Goal: Obtain resource: Download file/media

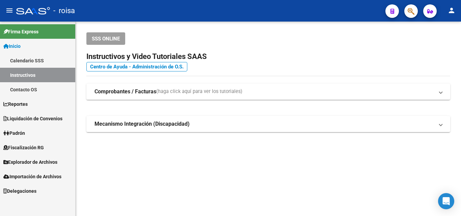
click at [48, 118] on span "Liquidación de Convenios" at bounding box center [32, 118] width 59 height 7
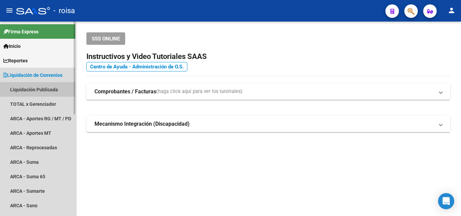
click at [46, 89] on link "Liquidación Publicada" at bounding box center [37, 89] width 75 height 15
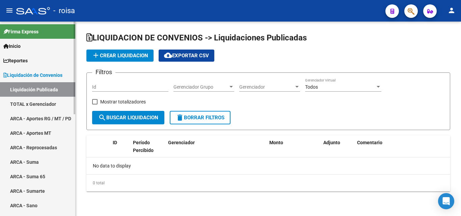
checkbox input "true"
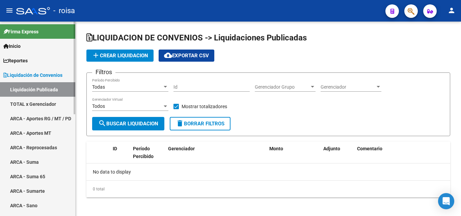
click at [41, 103] on link "TOTAL x Gerenciador" at bounding box center [37, 104] width 75 height 15
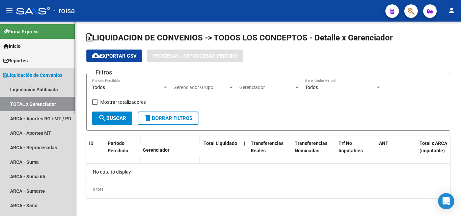
checkbox input "true"
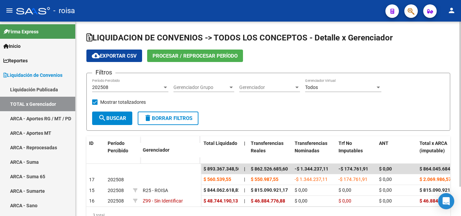
click at [107, 87] on span "202508" at bounding box center [100, 87] width 16 height 5
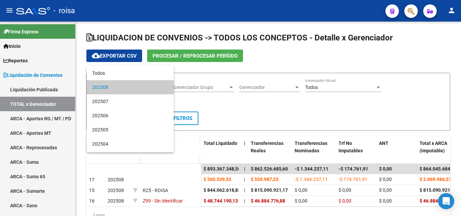
click at [184, 70] on div at bounding box center [230, 108] width 461 height 216
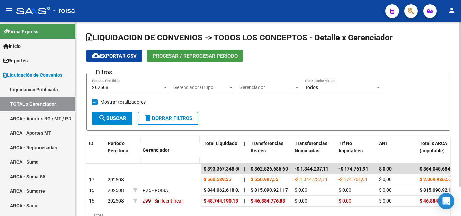
click at [191, 56] on span "Procesar / Reprocesar período" at bounding box center [195, 56] width 85 height 6
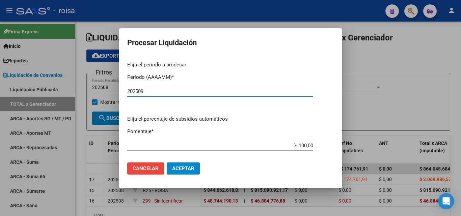
type input "202509"
click at [184, 168] on span "Aceptar" at bounding box center [183, 169] width 22 height 6
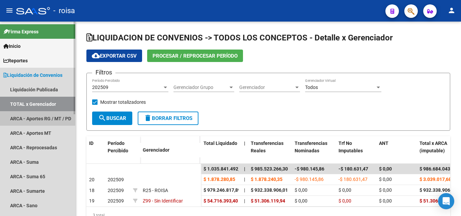
click at [48, 116] on link "ARCA - Aportes RG / MT / PD" at bounding box center [37, 118] width 75 height 15
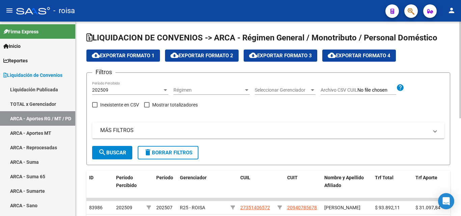
click at [139, 57] on span "cloud_download Exportar Formato 1" at bounding box center [123, 56] width 63 height 6
click at [44, 133] on link "ARCA - Aportes MT" at bounding box center [37, 133] width 75 height 15
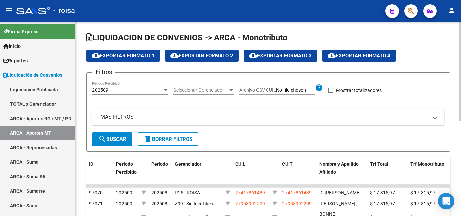
click at [147, 55] on span "cloud_download Exportar Formato 1" at bounding box center [123, 56] width 63 height 6
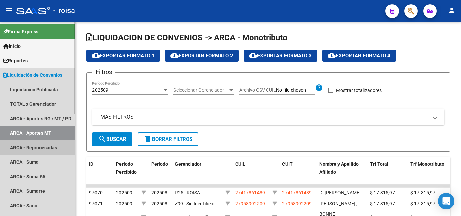
click at [45, 148] on link "ARCA - Reprocesadas" at bounding box center [37, 147] width 75 height 15
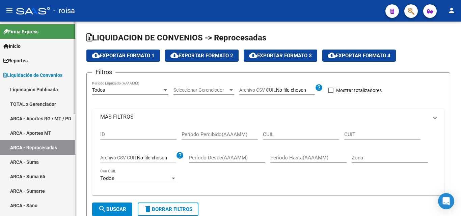
checkbox input "true"
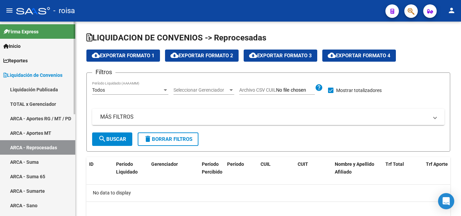
click at [34, 163] on link "ARCA - Suma" at bounding box center [37, 162] width 75 height 15
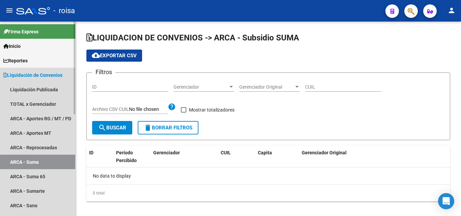
checkbox input "true"
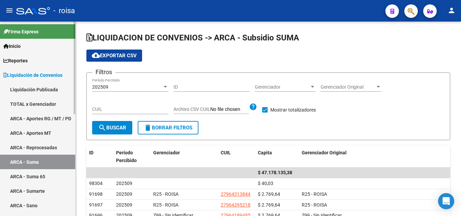
scroll to position [34, 0]
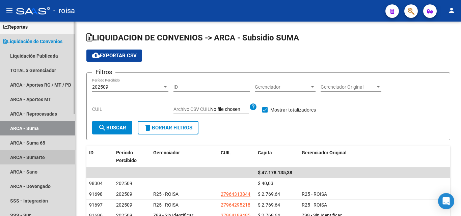
click at [42, 158] on link "ARCA - Sumarte" at bounding box center [37, 157] width 75 height 15
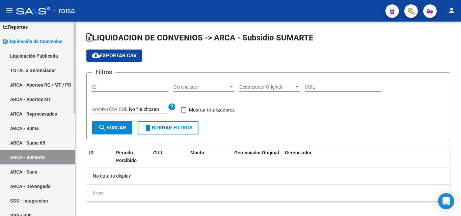
checkbox input "true"
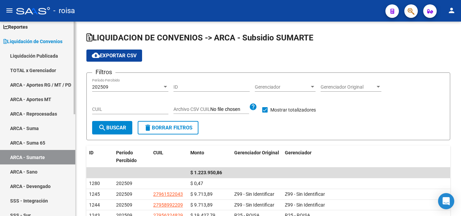
click at [33, 129] on link "ARCA - Suma" at bounding box center [37, 128] width 75 height 15
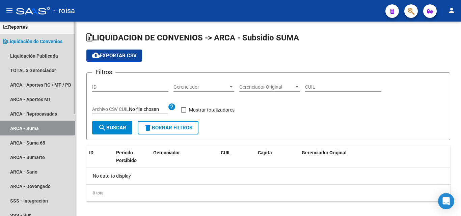
checkbox input "true"
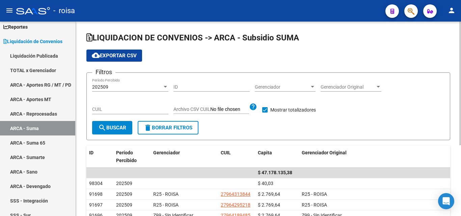
click at [130, 55] on span "cloud_download Exportar CSV" at bounding box center [114, 56] width 45 height 6
click at [37, 141] on link "ARCA - Suma 65" at bounding box center [37, 143] width 75 height 15
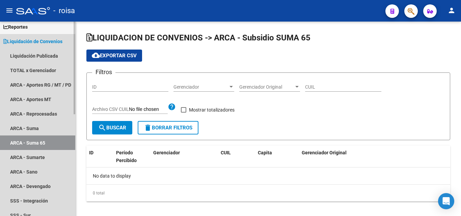
checkbox input "true"
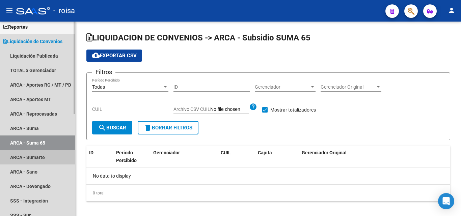
click at [36, 159] on link "ARCA - Sumarte" at bounding box center [37, 157] width 75 height 15
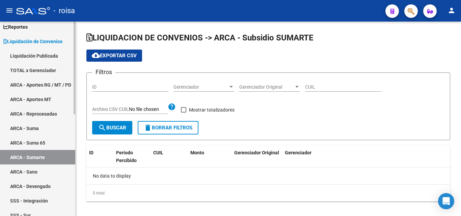
checkbox input "true"
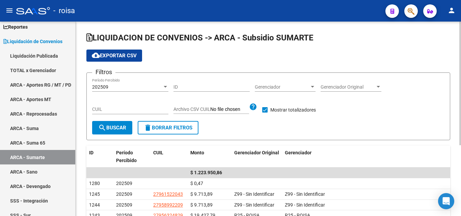
click at [134, 58] on span "cloud_download Exportar CSV" at bounding box center [114, 56] width 45 height 6
click at [33, 172] on link "ARCA - Sano" at bounding box center [37, 172] width 75 height 15
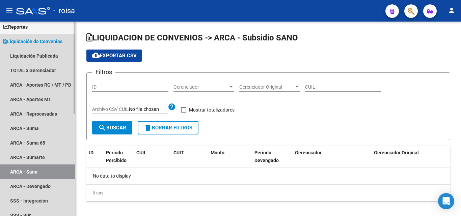
checkbox input "true"
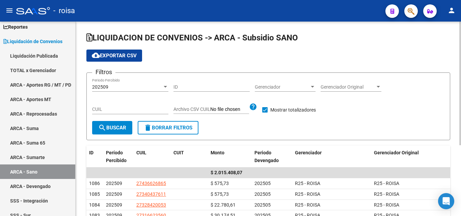
click at [126, 57] on span "cloud_download Exportar CSV" at bounding box center [114, 56] width 45 height 6
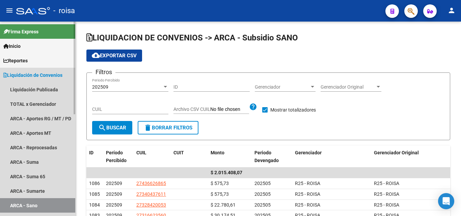
click at [48, 72] on span "Liquidación de Convenios" at bounding box center [32, 75] width 59 height 7
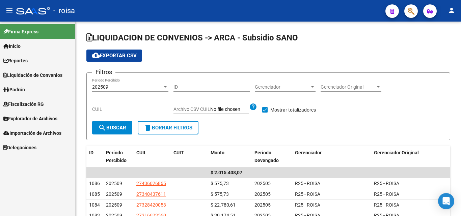
click at [46, 74] on span "Liquidación de Convenios" at bounding box center [32, 75] width 59 height 7
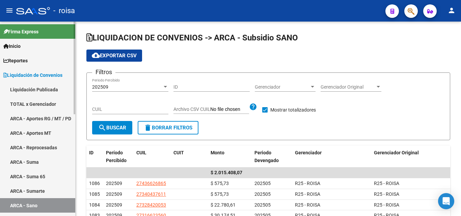
click at [46, 89] on link "Liquidación Publicada" at bounding box center [37, 89] width 75 height 15
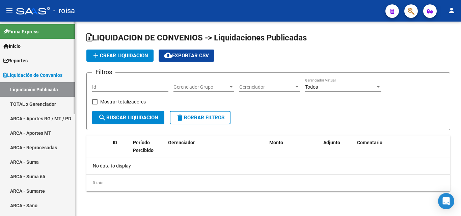
checkbox input "true"
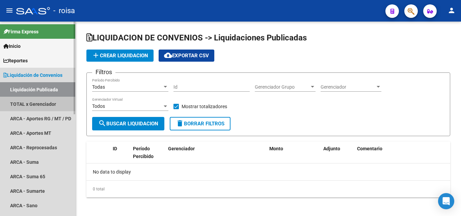
click at [43, 103] on link "TOTAL x Gerenciador" at bounding box center [37, 104] width 75 height 15
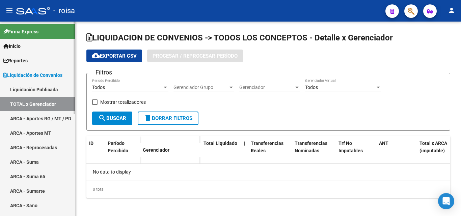
checkbox input "true"
